Goal: Task Accomplishment & Management: Manage account settings

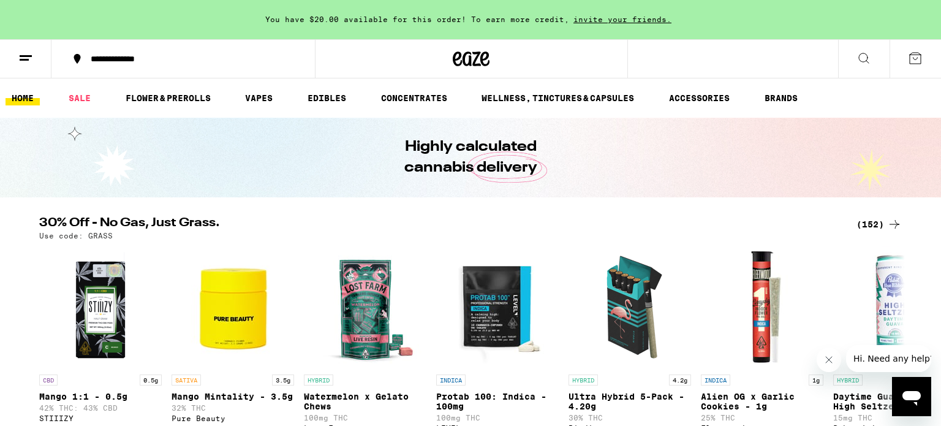
click at [23, 63] on icon at bounding box center [25, 58] width 15 height 15
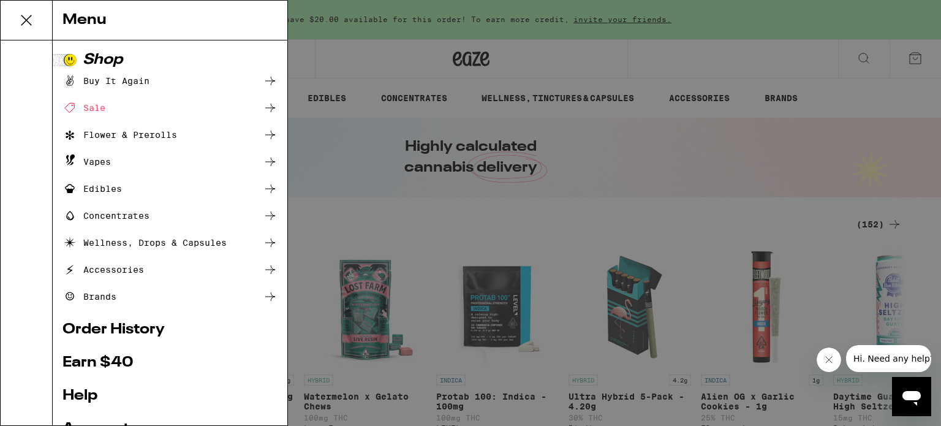
scroll to position [137, 0]
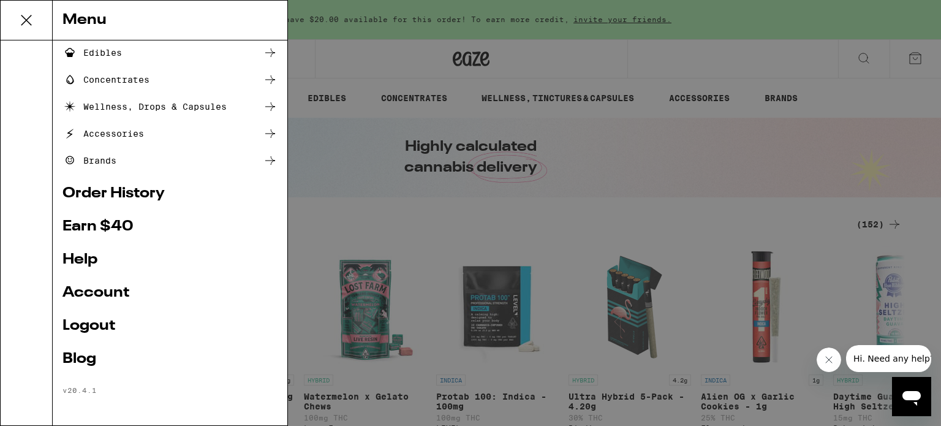
click at [108, 330] on link "Logout" at bounding box center [170, 326] width 215 height 15
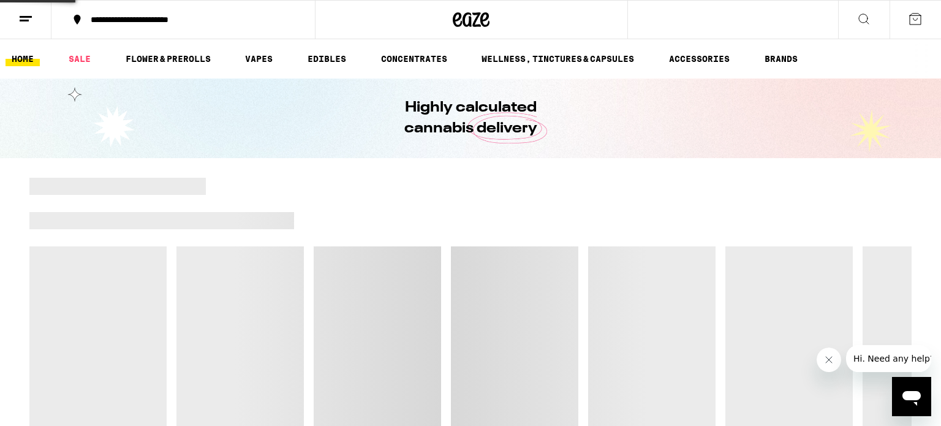
scroll to position [54, 0]
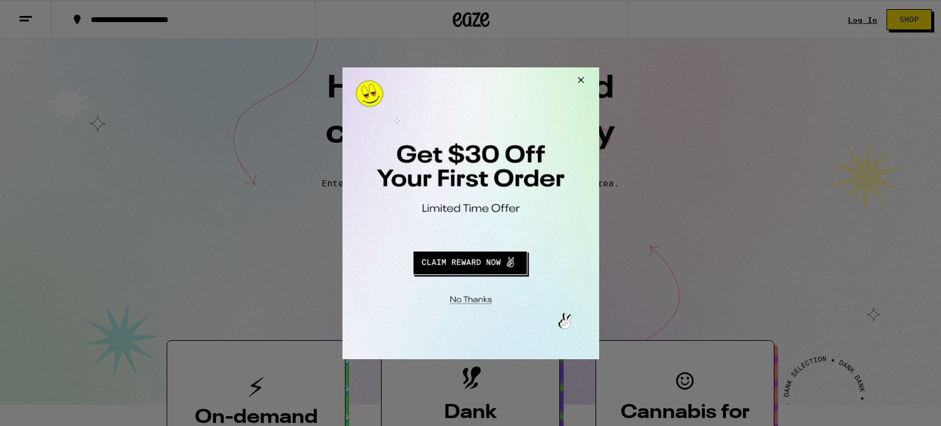
click at [476, 300] on button "Close Modal" at bounding box center [468, 297] width 249 height 19
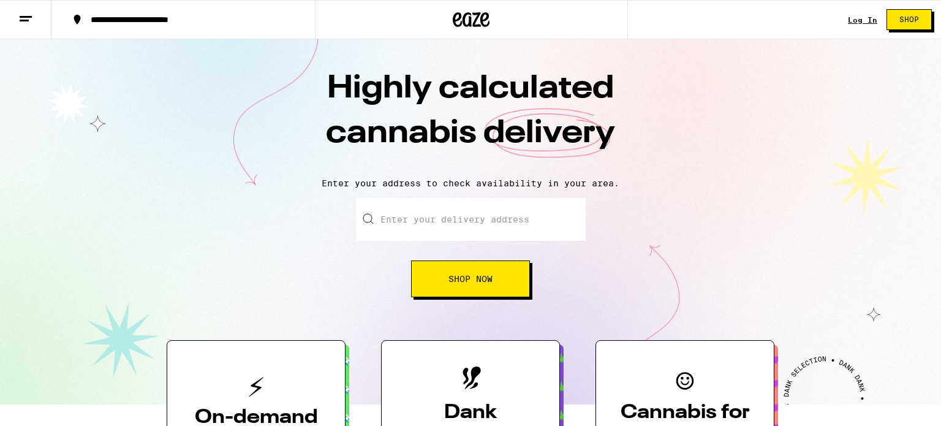
click at [857, 23] on link "Log In" at bounding box center [862, 20] width 29 height 8
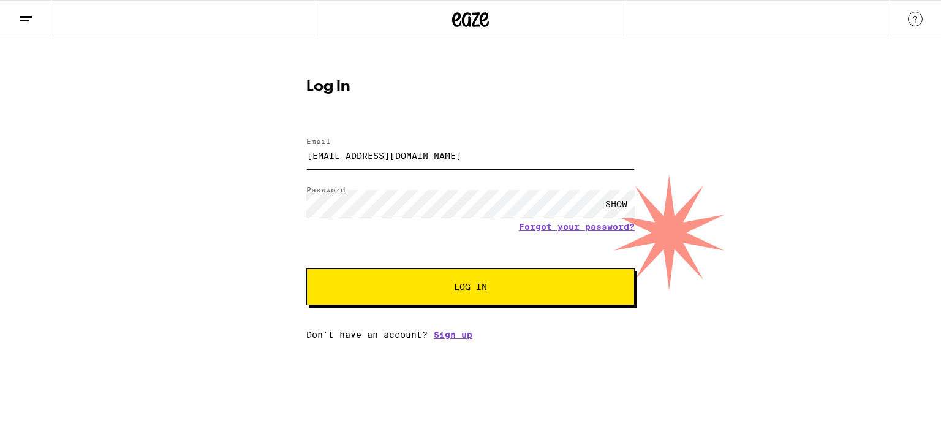
click at [479, 162] on input "[EMAIL_ADDRESS][DOMAIN_NAME]" at bounding box center [470, 156] width 328 height 28
type input "J"
click at [612, 205] on div "SHOW" at bounding box center [616, 204] width 37 height 28
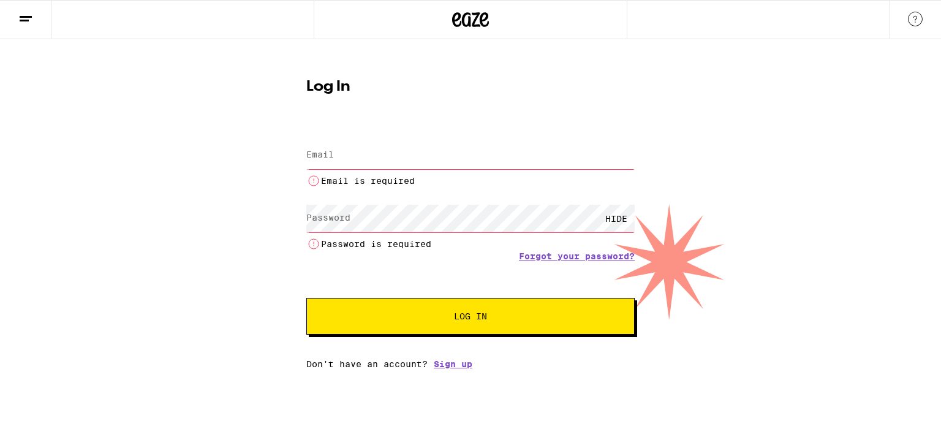
click at [498, 158] on input "Email" at bounding box center [470, 156] width 328 height 28
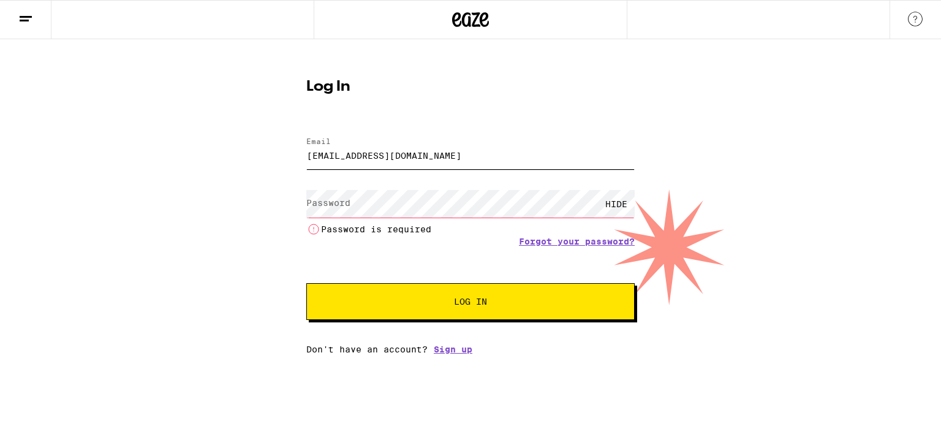
type input "[EMAIL_ADDRESS][DOMAIN_NAME]"
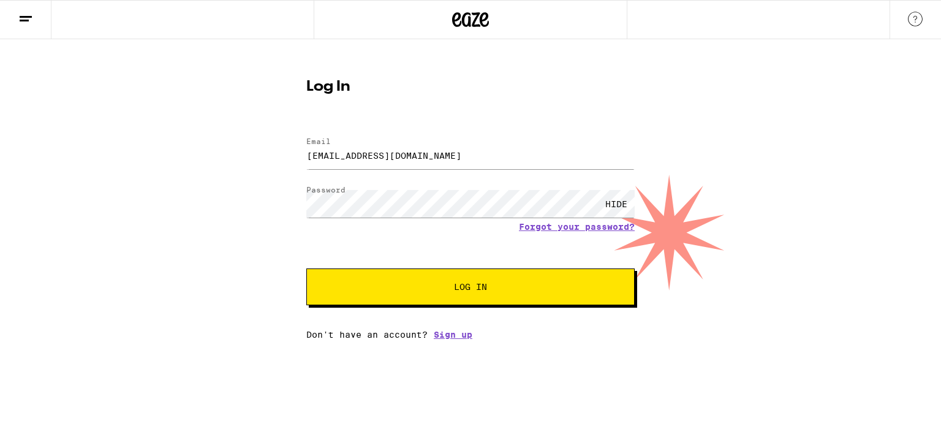
click at [568, 284] on span "Log In" at bounding box center [470, 287] width 229 height 9
